Goal: Task Accomplishment & Management: Complete application form

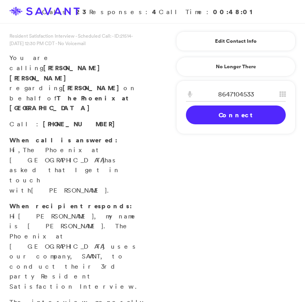
click at [232, 117] on link "Connect" at bounding box center [236, 115] width 100 height 19
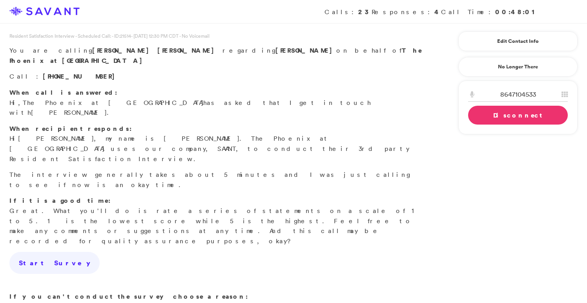
click at [304, 117] on link "Disconnect" at bounding box center [518, 115] width 100 height 19
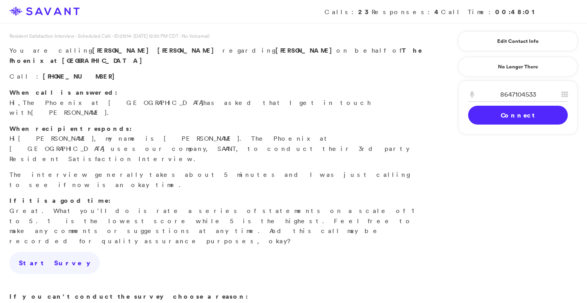
click at [304, 115] on link "Connect" at bounding box center [518, 115] width 100 height 19
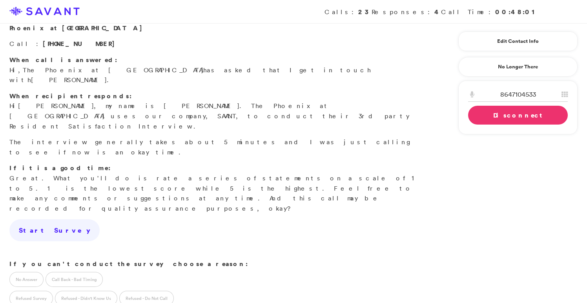
scroll to position [75, 0]
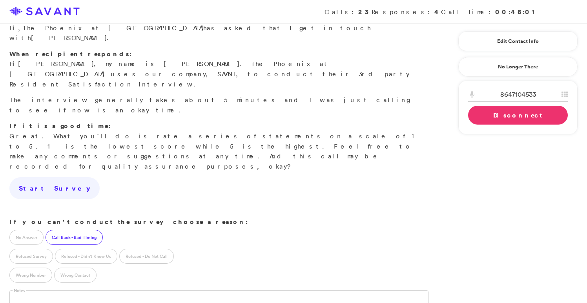
click at [89, 230] on label "Call Back - Bad Timing" at bounding box center [74, 237] width 57 height 15
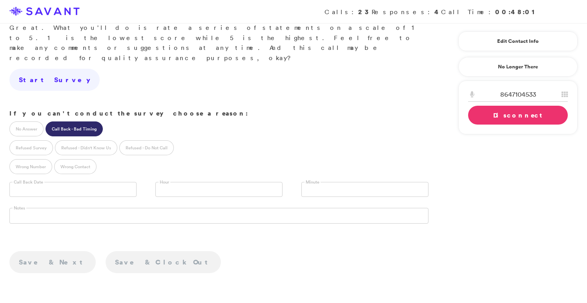
scroll to position [183, 0]
click at [111, 181] on input "text" at bounding box center [72, 188] width 127 height 15
type input "**********"
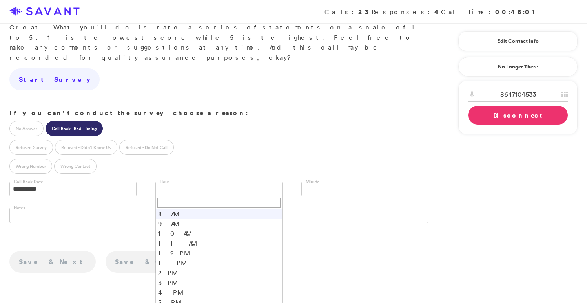
click at [199, 181] on link at bounding box center [218, 188] width 127 height 15
click at [186, 258] on li "1 PM" at bounding box center [219, 263] width 126 height 10
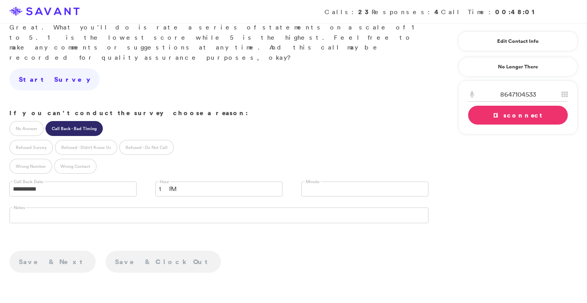
click at [304, 181] on link at bounding box center [364, 188] width 127 height 15
click at [304, 216] on li "30" at bounding box center [365, 221] width 126 height 10
click at [304, 116] on link "Disconnect" at bounding box center [518, 115] width 100 height 19
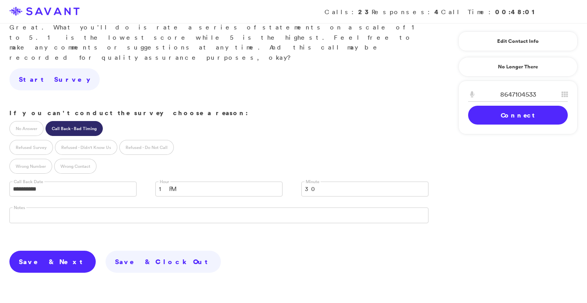
click at [49, 250] on link "Save & Next" at bounding box center [52, 261] width 86 height 22
